Goal: Transaction & Acquisition: Purchase product/service

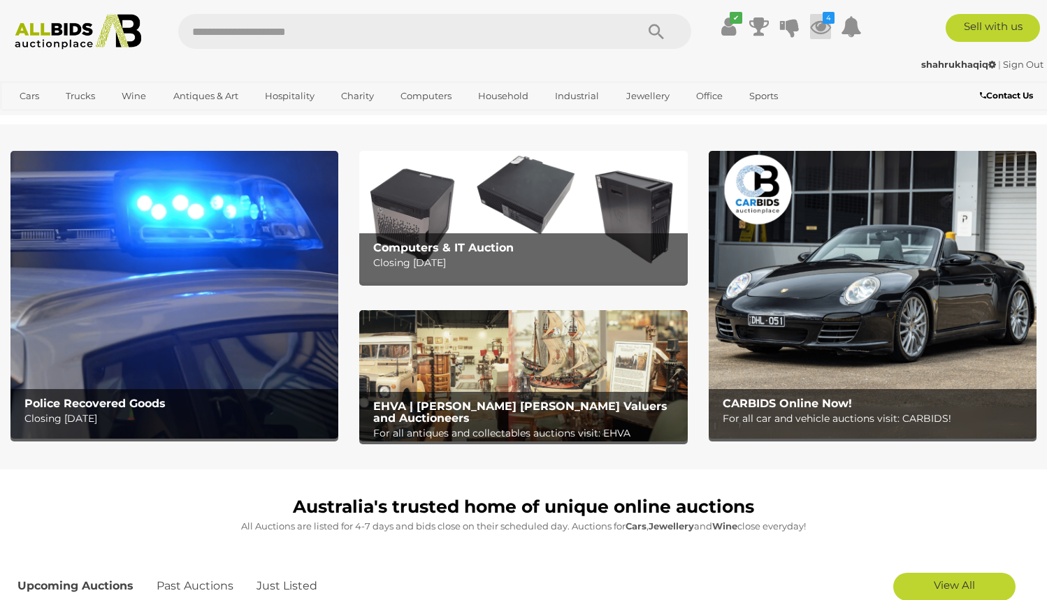
click at [831, 18] on icon "4" at bounding box center [828, 18] width 12 height 12
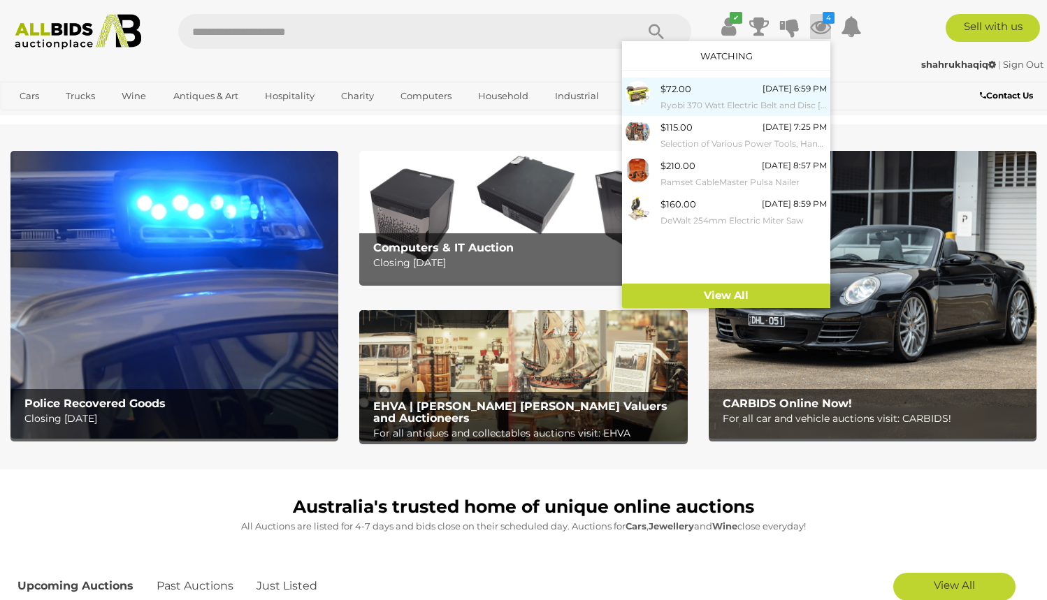
click at [731, 84] on div "$72.00 Today 6:59 PM Ryobi 370 Watt Electric Belt and Disc Sander" at bounding box center [743, 96] width 166 height 31
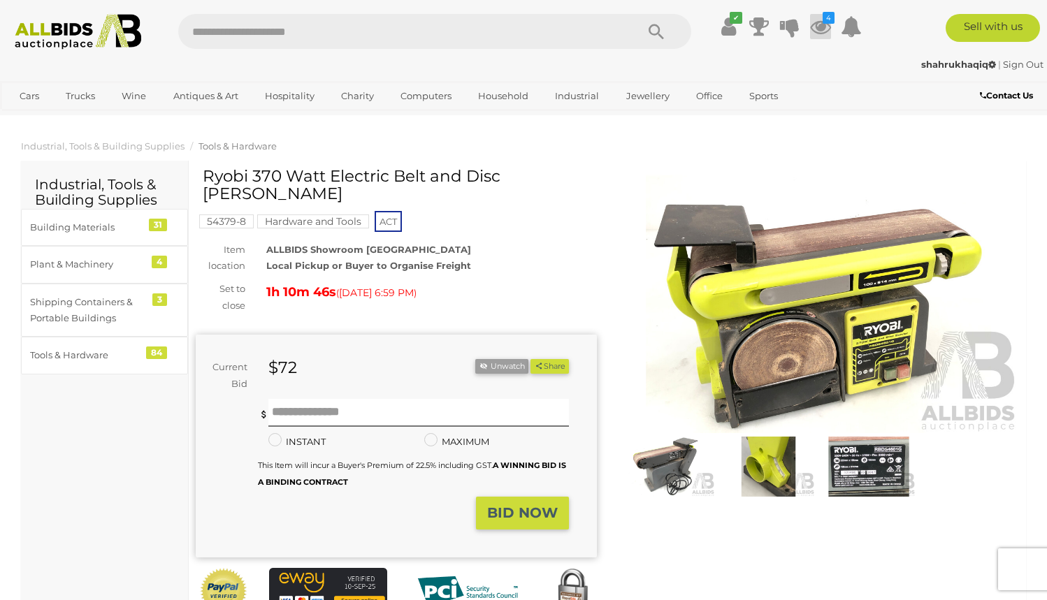
click at [829, 29] on icon at bounding box center [820, 26] width 21 height 25
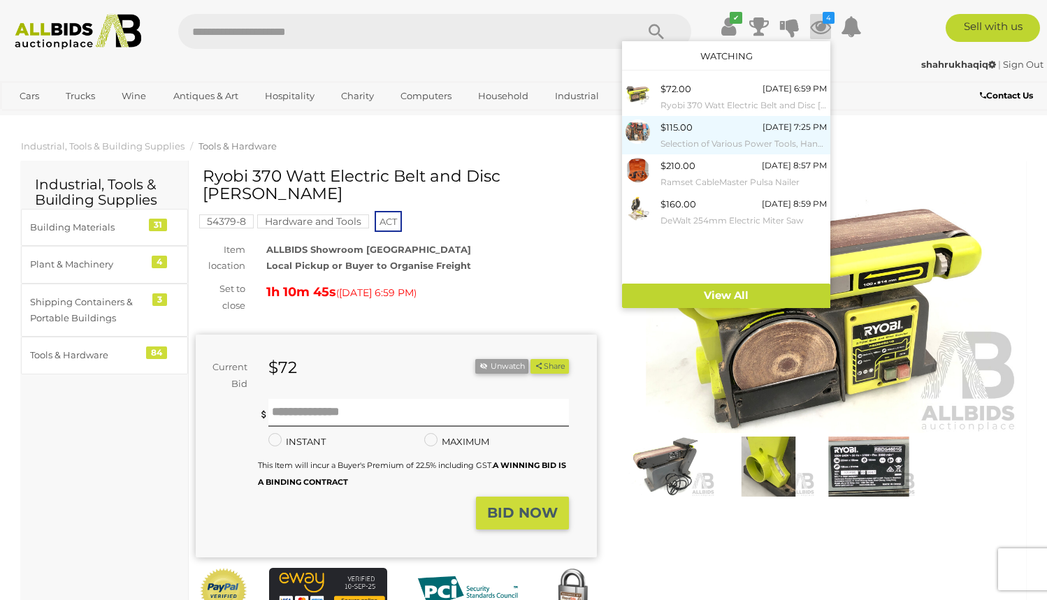
click at [724, 136] on small "Selection of Various Power Tools, Hand Tools and Hardware" at bounding box center [743, 143] width 166 height 15
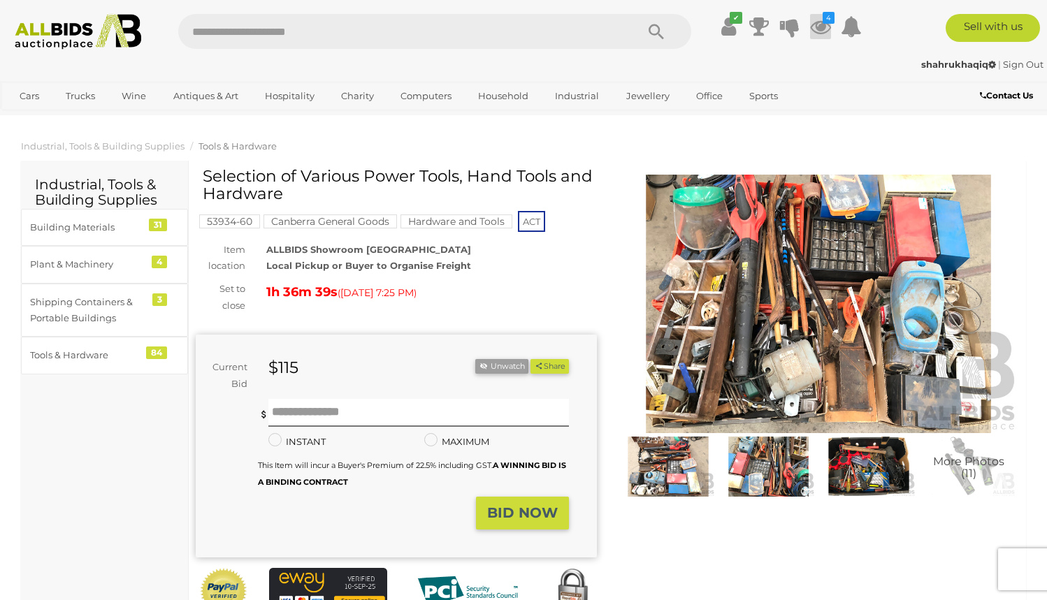
click at [822, 29] on icon at bounding box center [820, 26] width 21 height 25
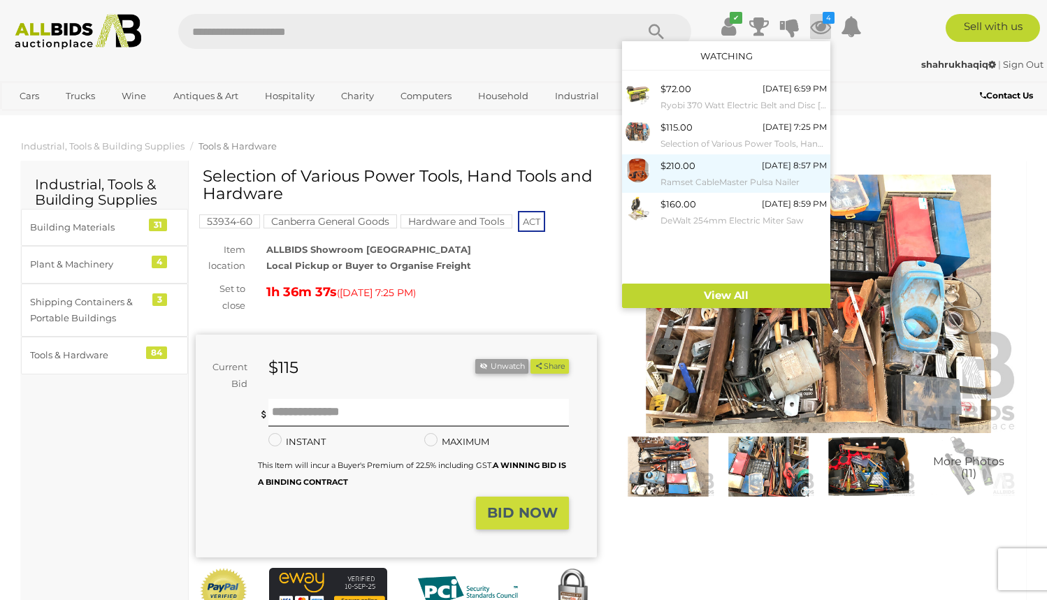
click at [718, 170] on div "$210.00 Today 8:57 PM Ramset CableMaster Pulsa Nailer" at bounding box center [743, 173] width 166 height 31
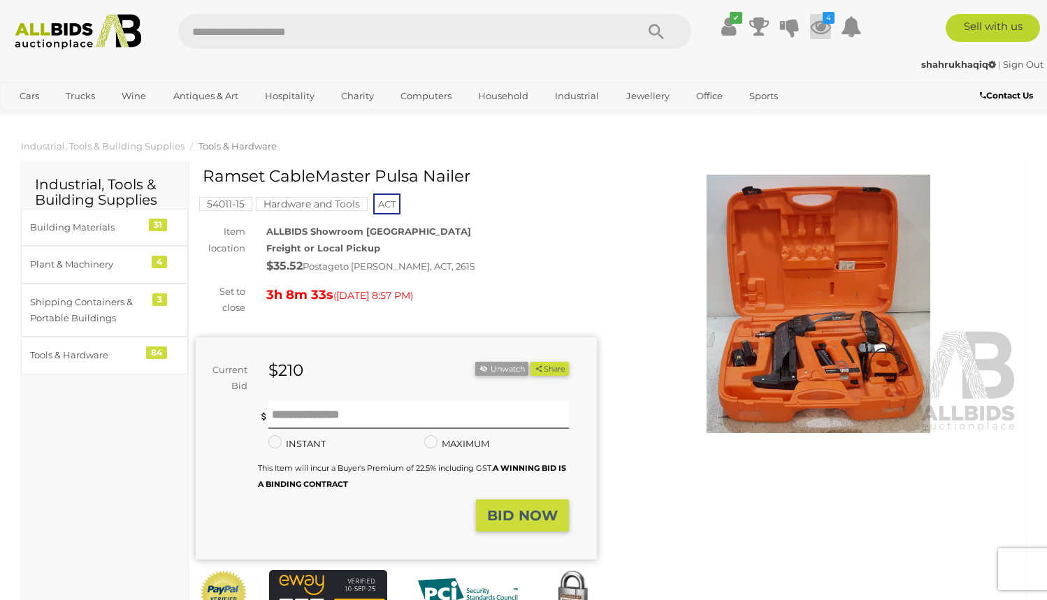
click at [822, 16] on icon at bounding box center [820, 26] width 21 height 25
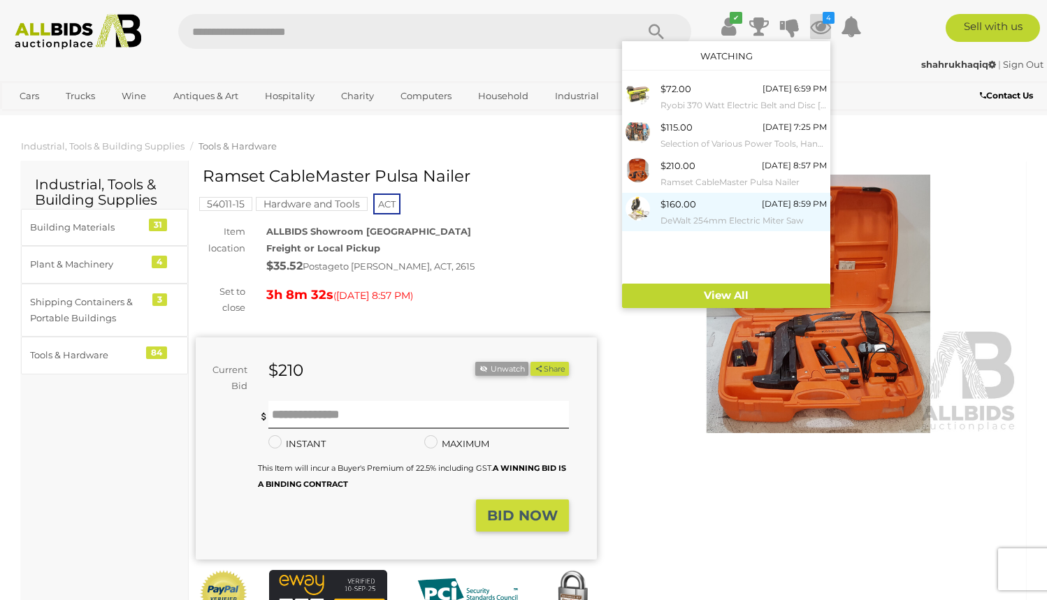
click at [660, 212] on div at bounding box center [642, 208] width 35 height 24
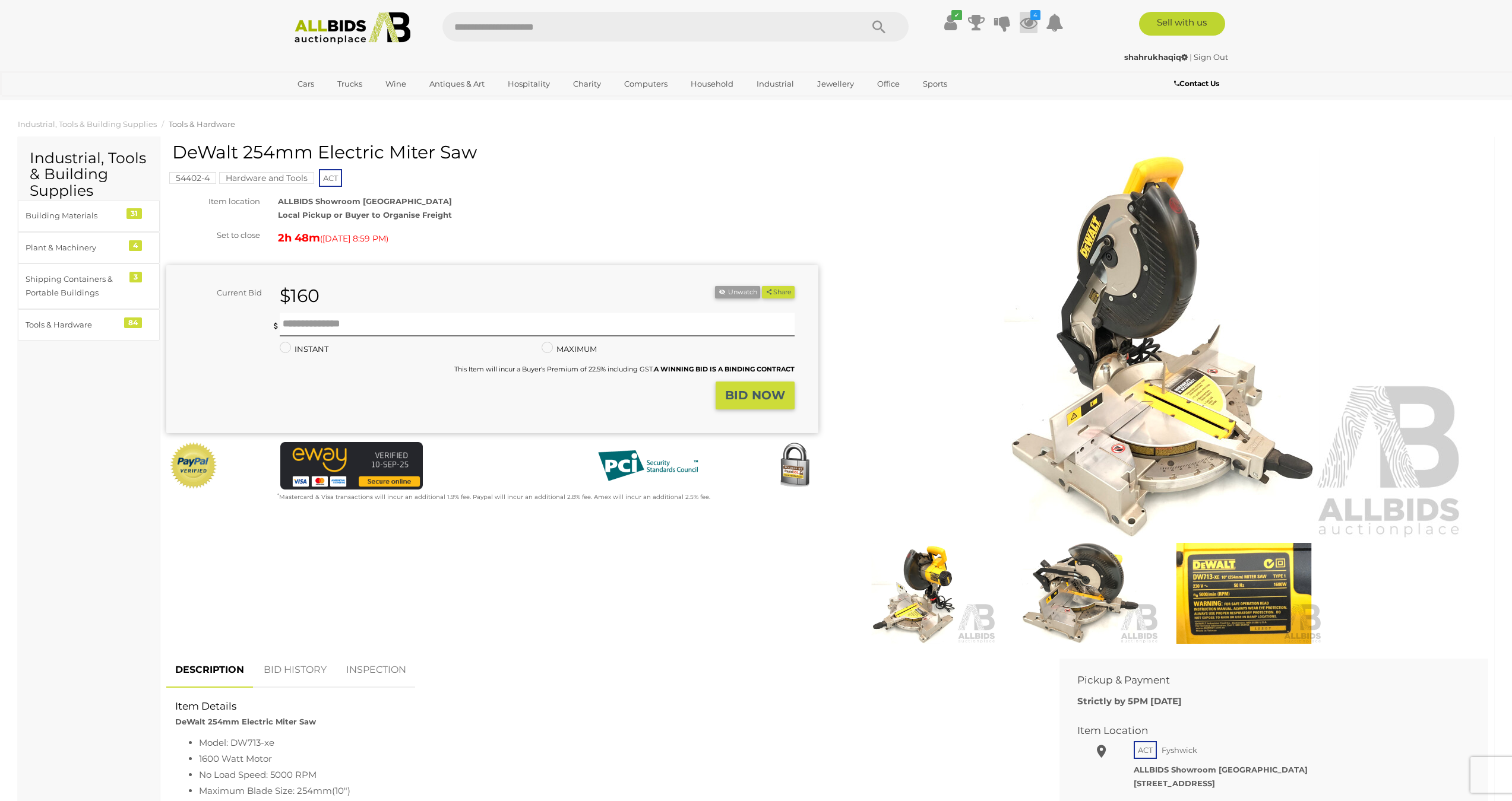
click at [889, 20] on icon at bounding box center [1028, 22] width 18 height 21
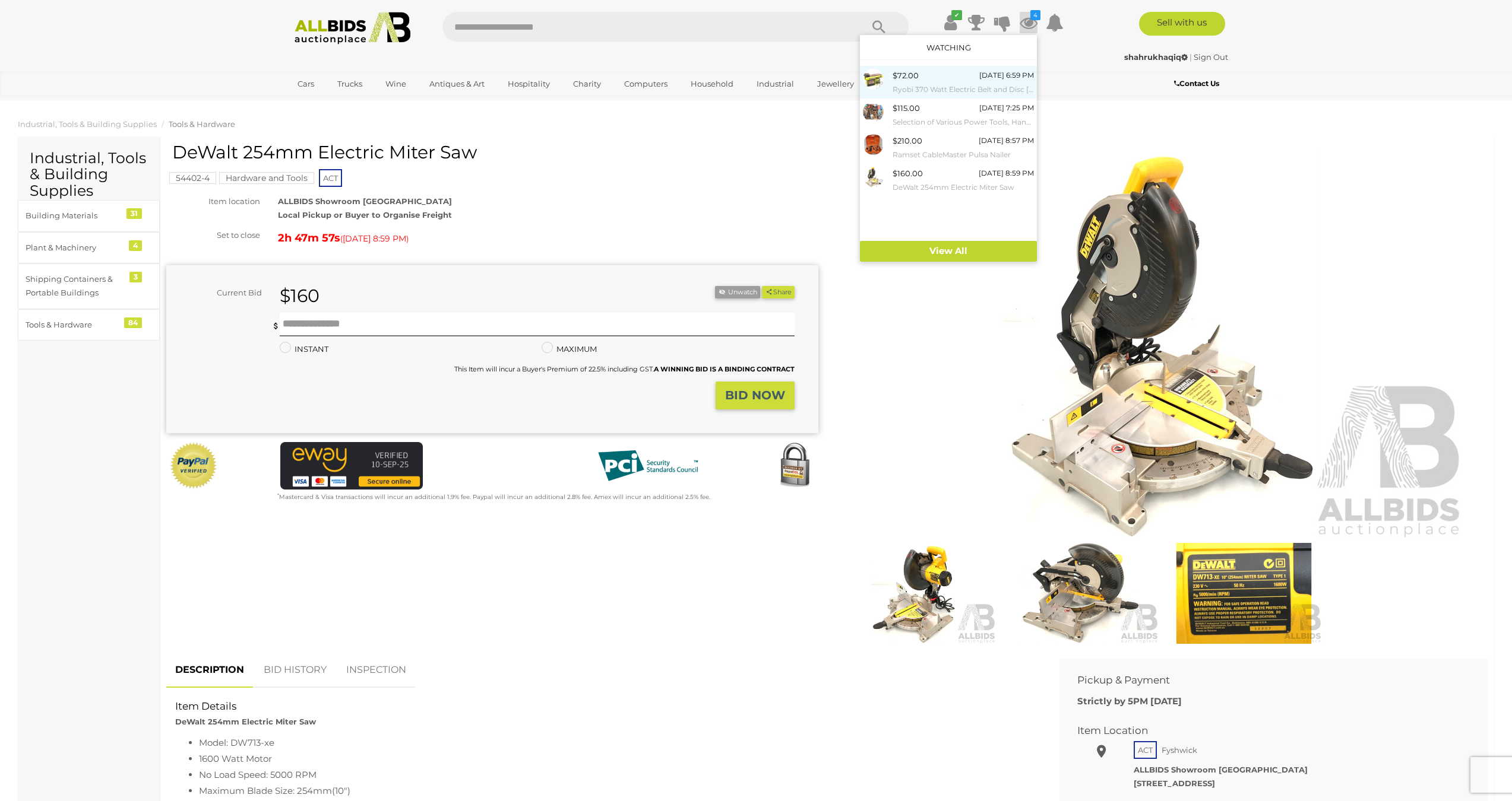
click at [889, 89] on small "Ryobi 370 Watt Electric Belt and Disc [PERSON_NAME]" at bounding box center [963, 89] width 141 height 13
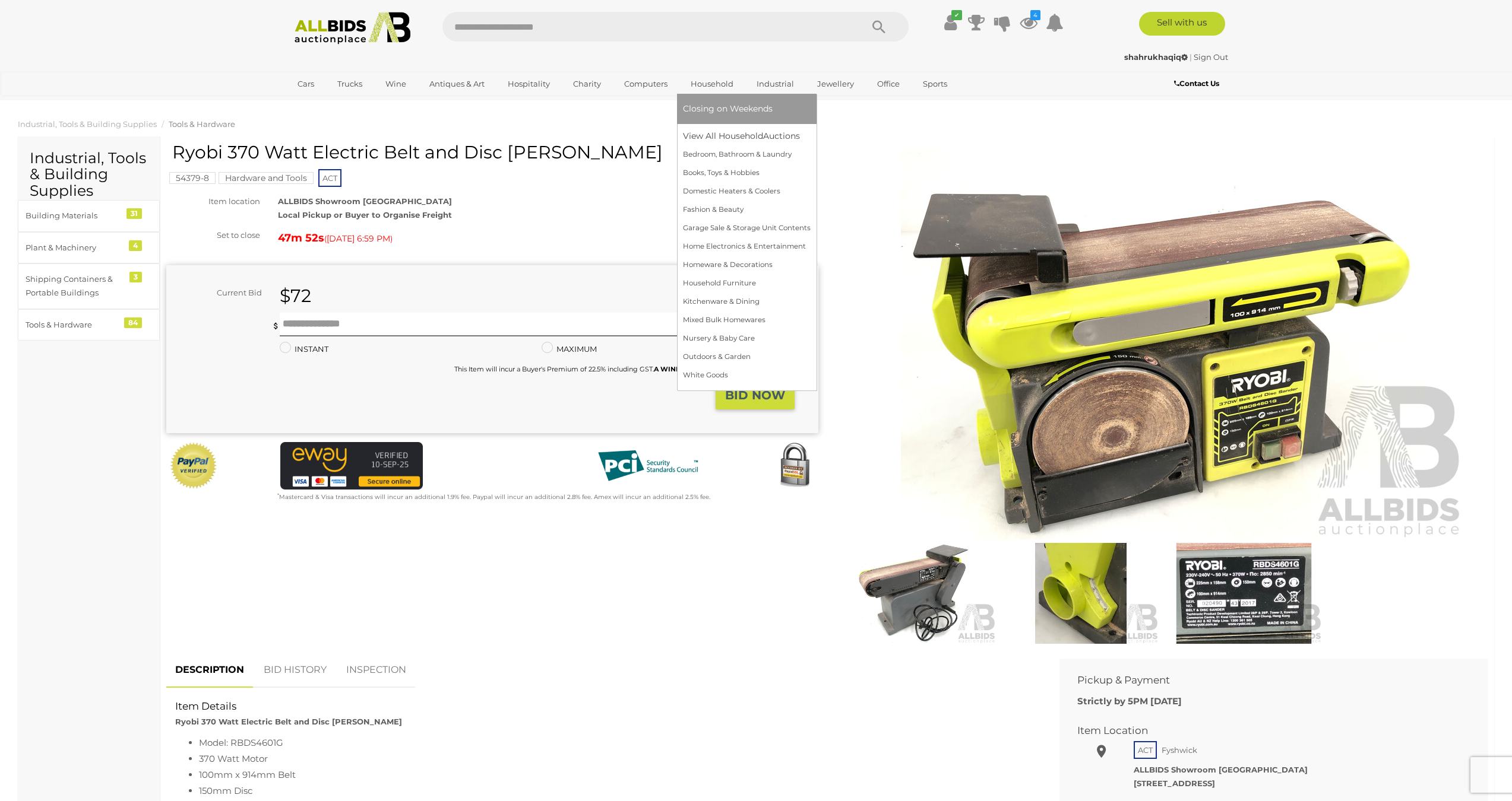
click at [712, 77] on link "Household" at bounding box center [711, 83] width 58 height 20
click at [717, 144] on link "View All Household Auctions" at bounding box center [746, 137] width 127 height 19
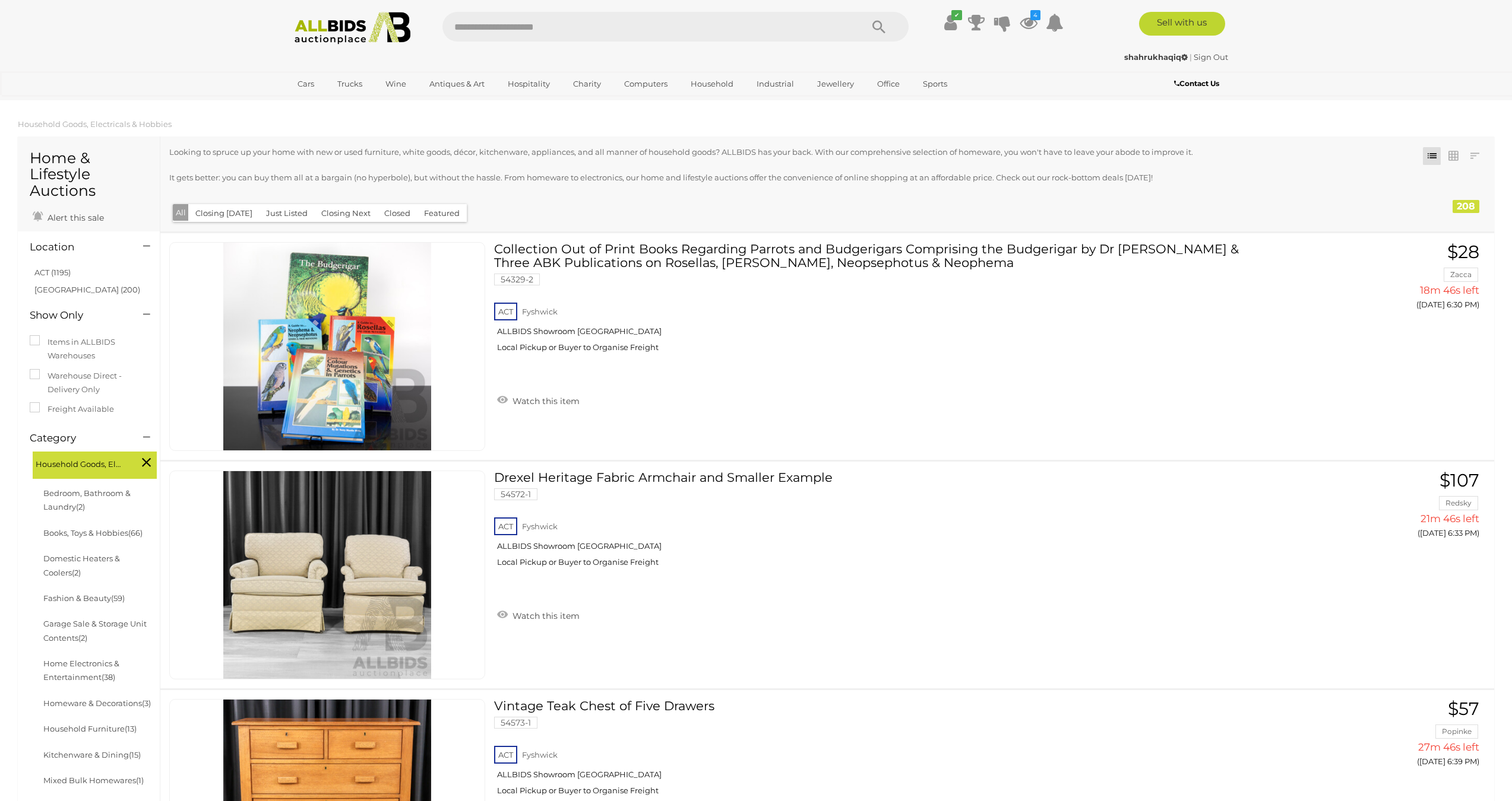
click at [145, 458] on icon at bounding box center [146, 462] width 8 height 15
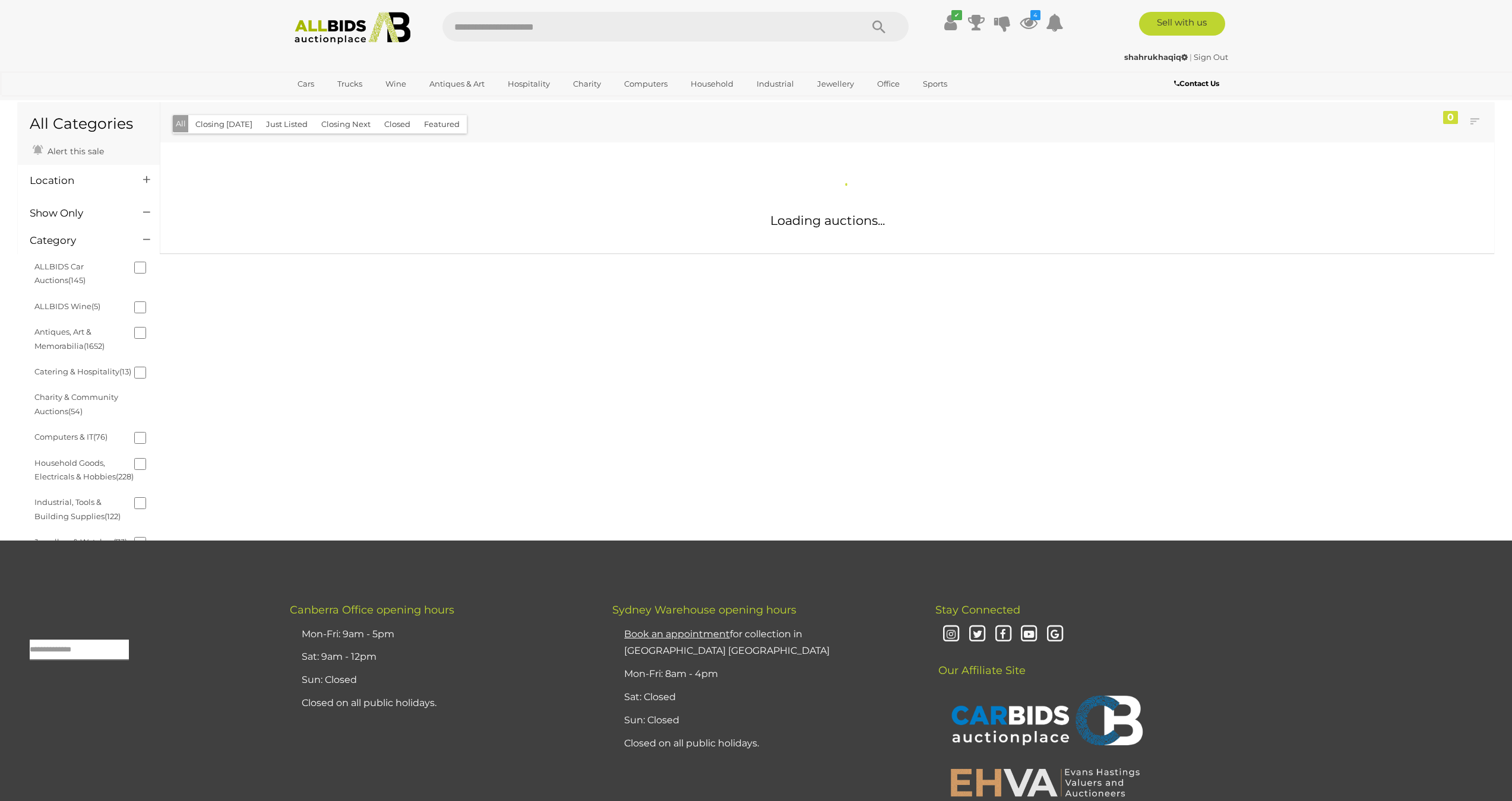
scroll to position [17, 0]
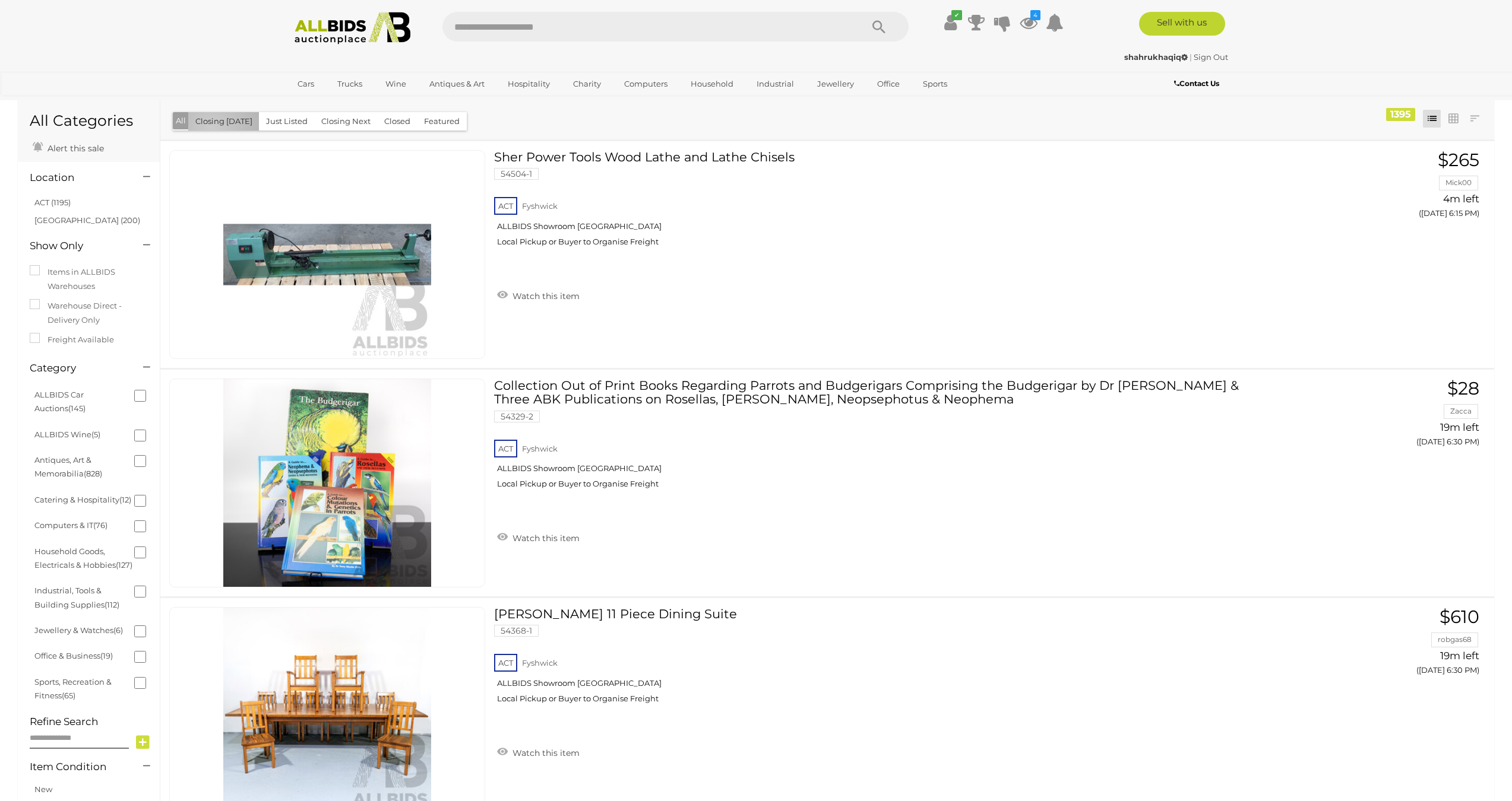
click at [211, 127] on button "Closing Today" at bounding box center [224, 121] width 71 height 19
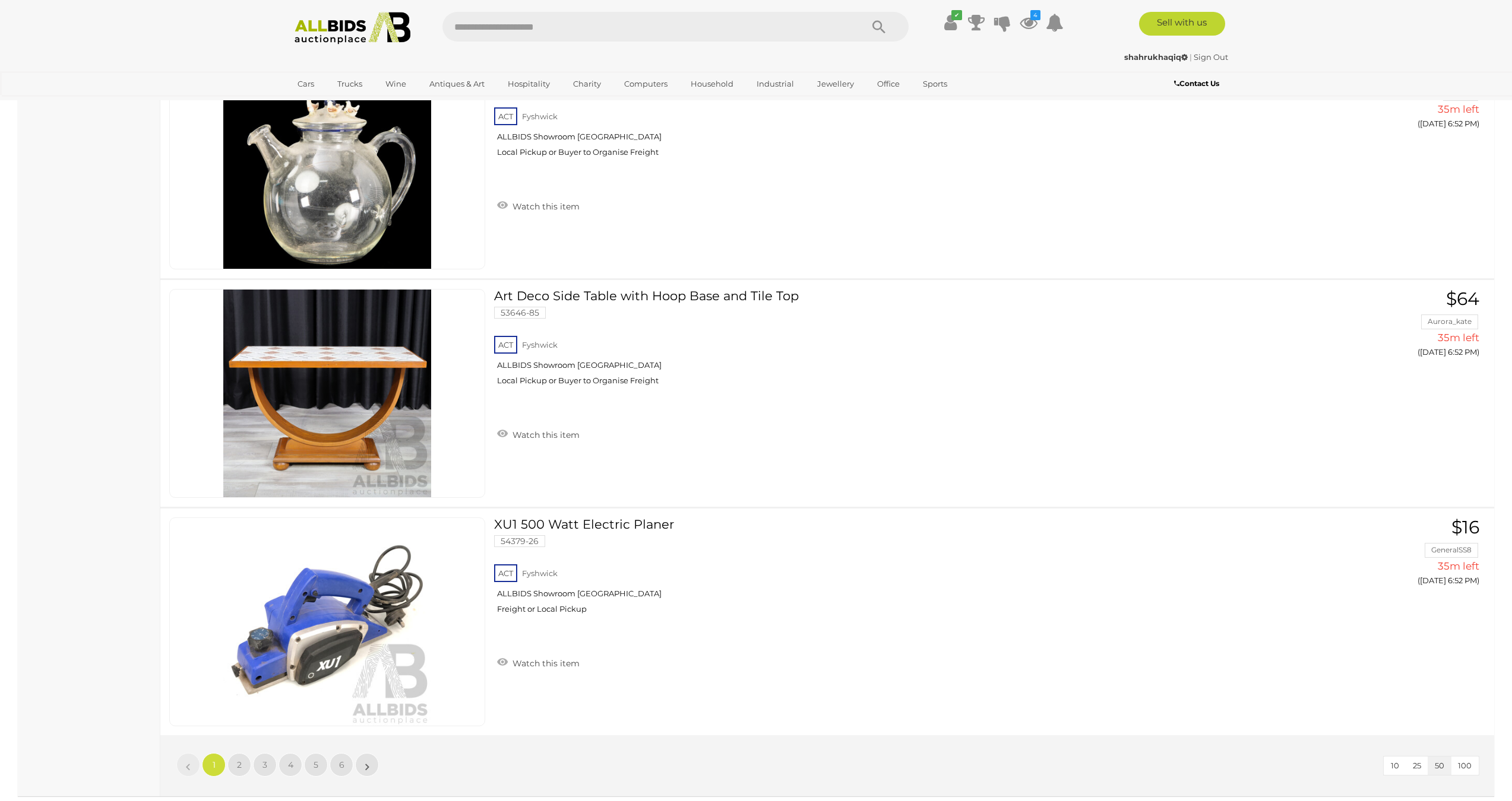
scroll to position [10867, 0]
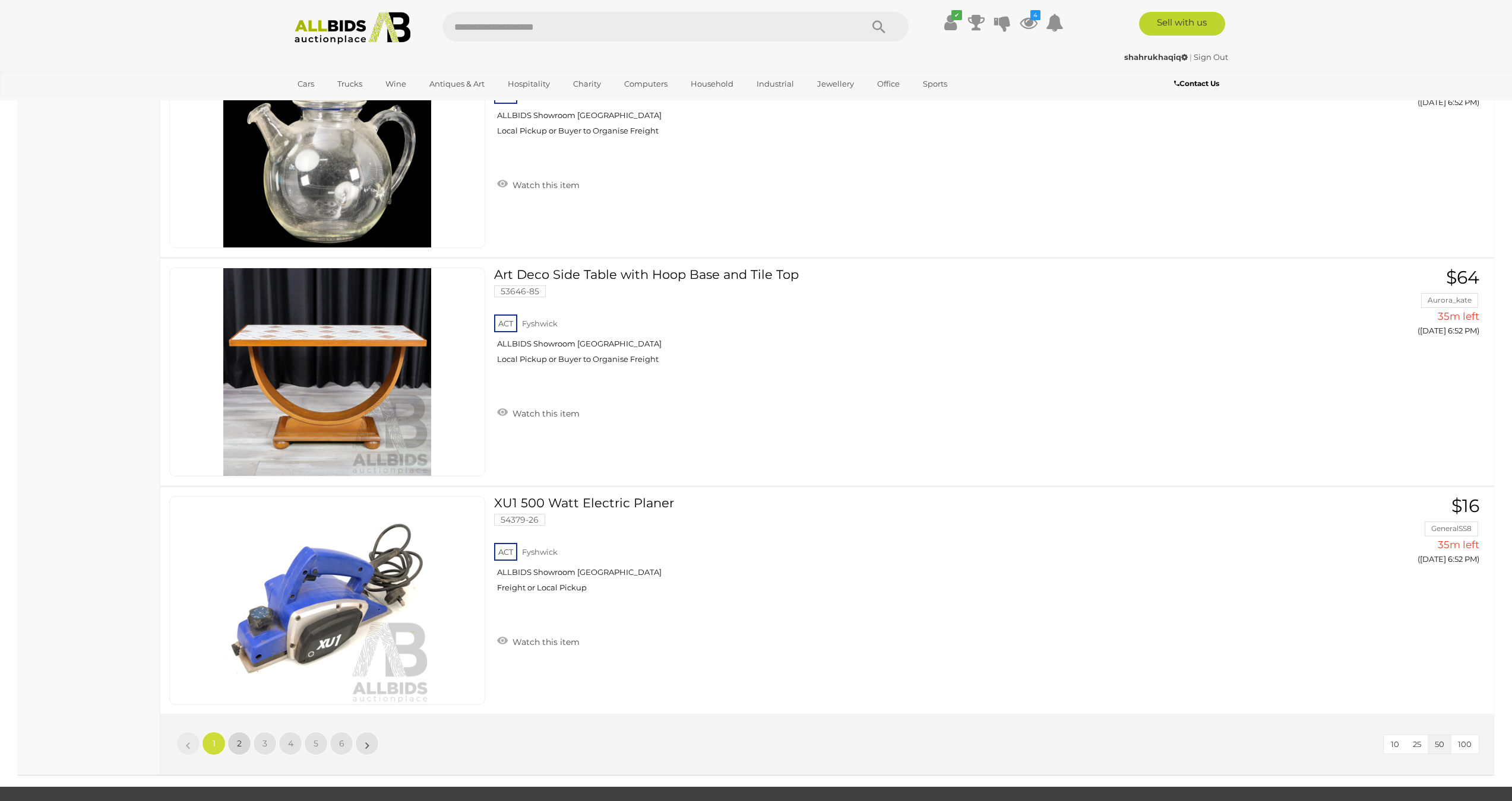
click at [239, 744] on span "2" at bounding box center [240, 743] width 5 height 11
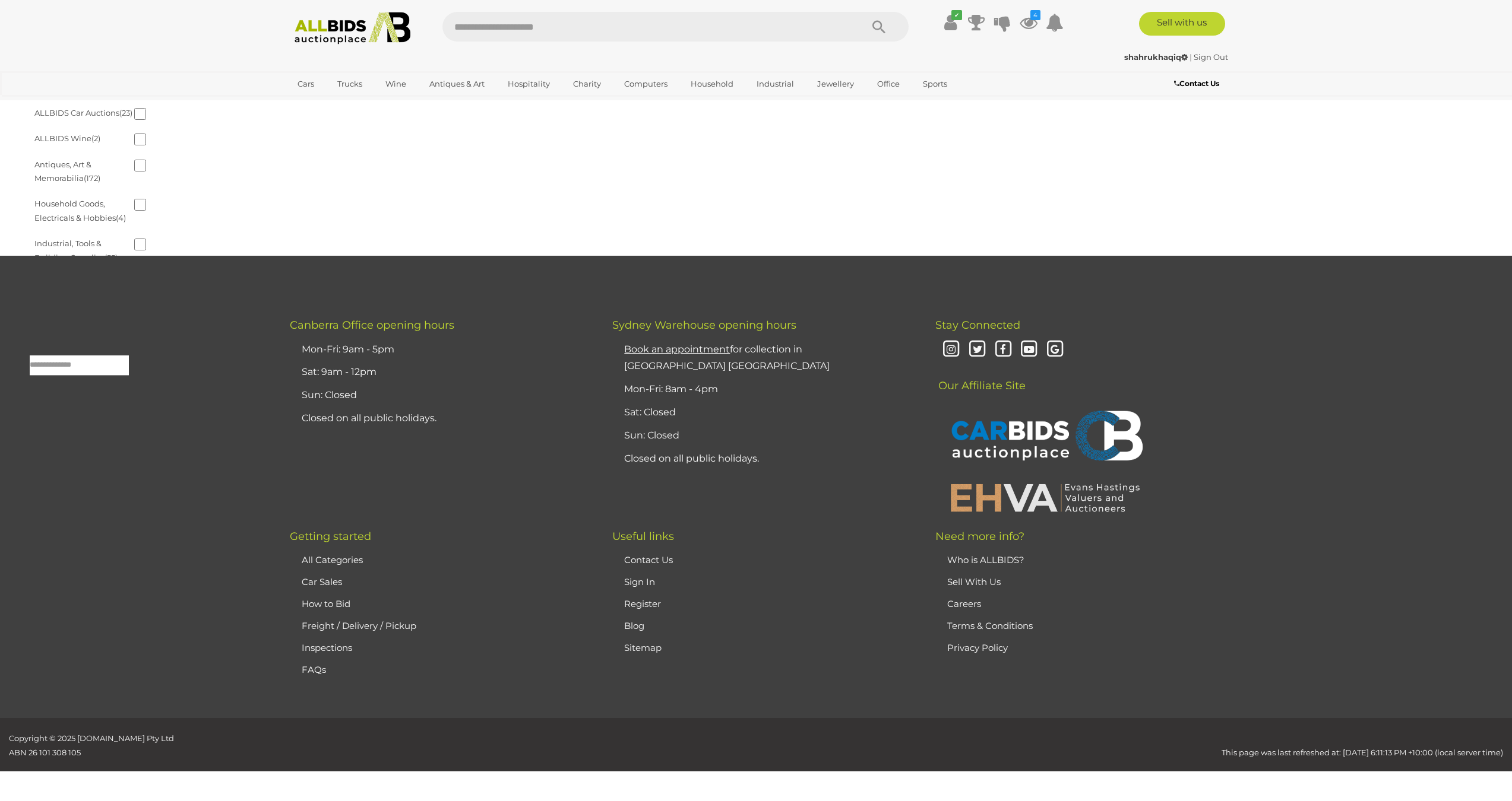
scroll to position [38, 0]
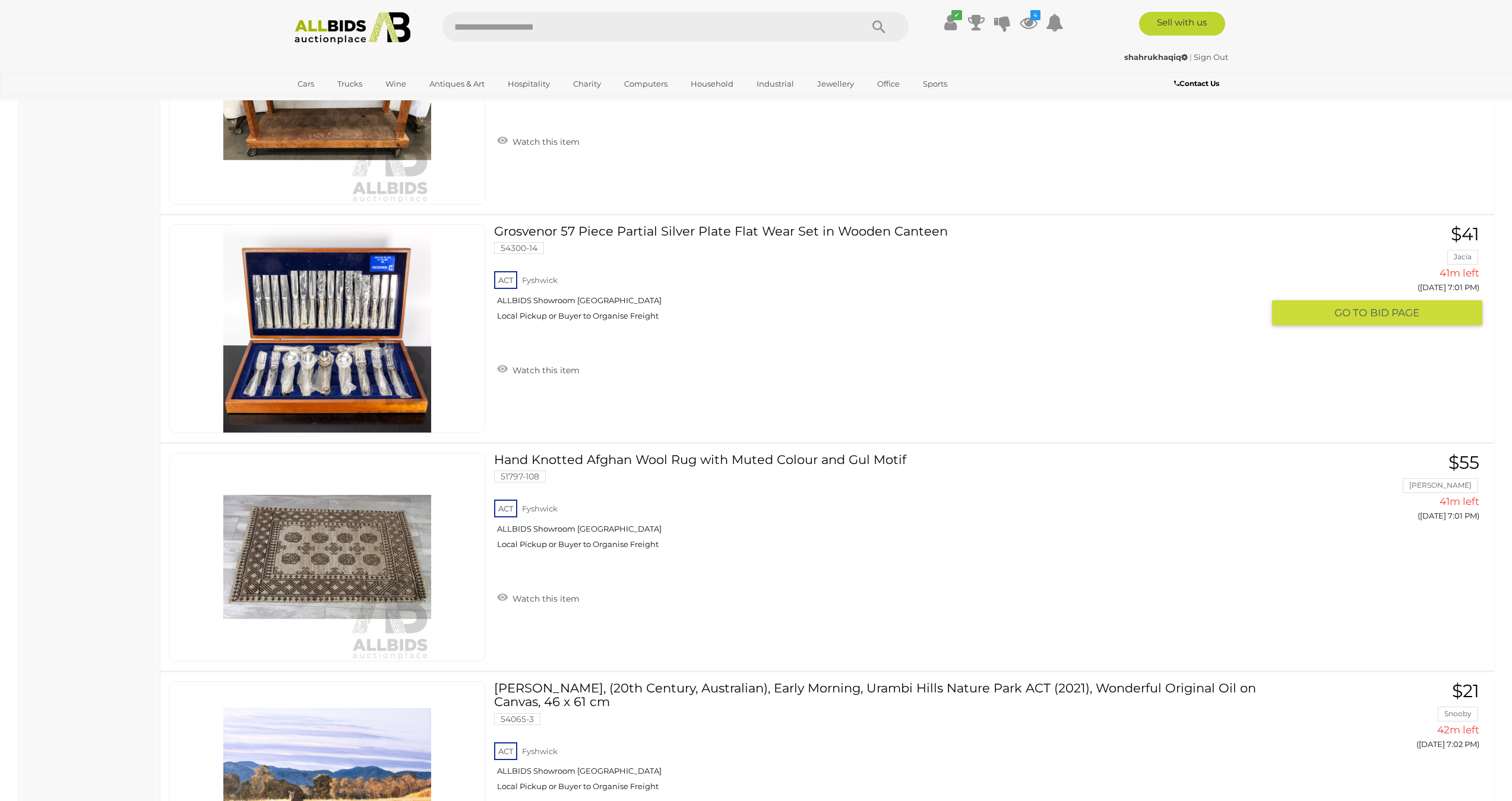
scroll to position [6819, 0]
